Goal: Find specific page/section: Find specific page/section

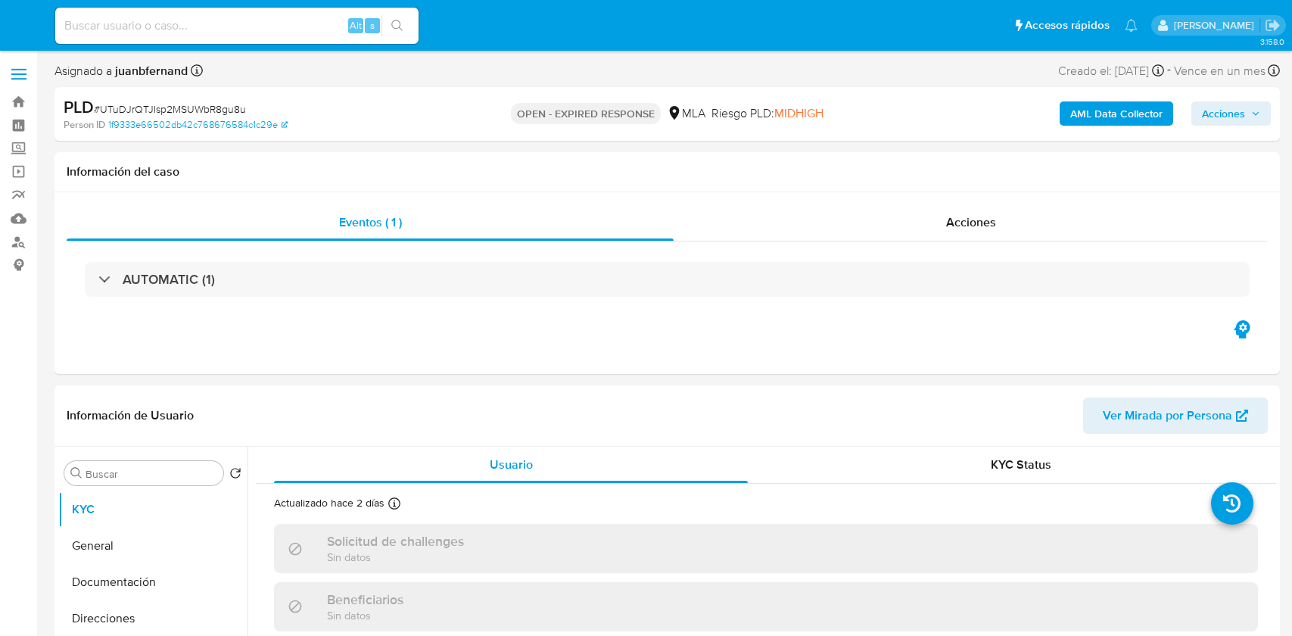
select select "10"
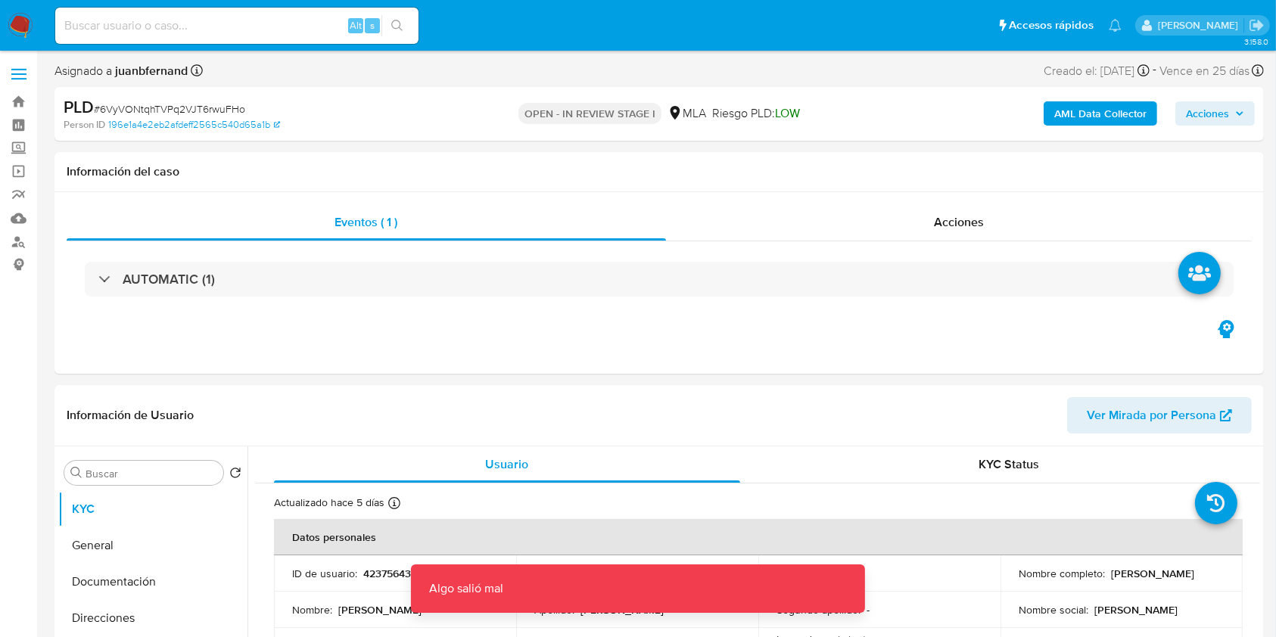
select select "10"
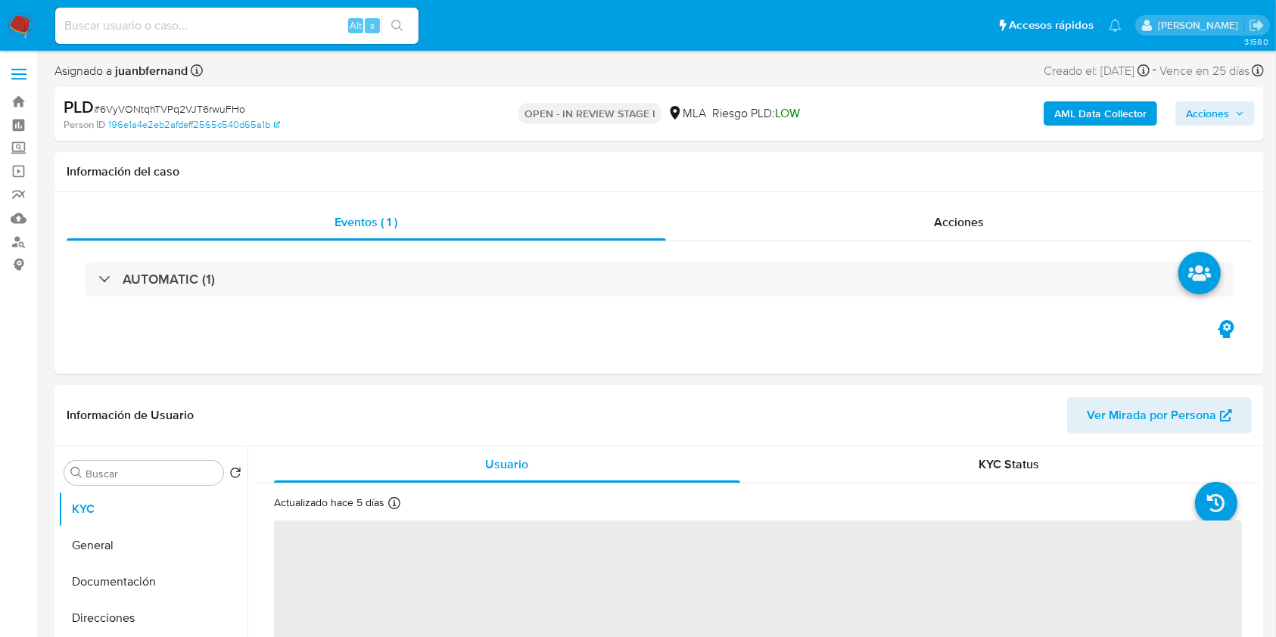
select select "10"
